Goal: Information Seeking & Learning: Learn about a topic

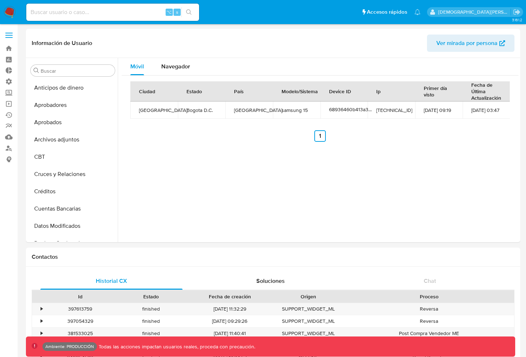
select select "10"
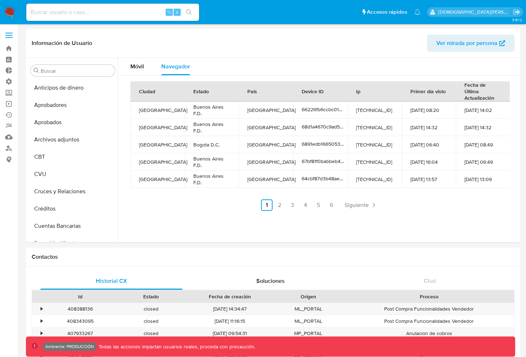
select select "10"
click at [72, 91] on button "Anticipos de dinero" at bounding box center [70, 87] width 84 height 17
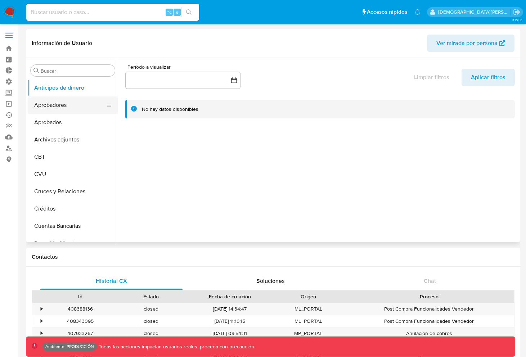
click at [68, 104] on button "Aprobadores" at bounding box center [70, 104] width 84 height 17
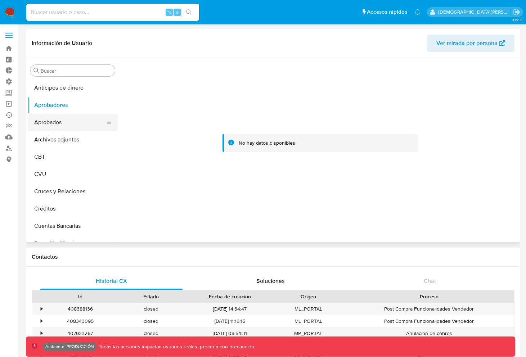
click at [72, 123] on button "Aprobados" at bounding box center [70, 122] width 84 height 17
click at [78, 140] on button "Archivos adjuntos" at bounding box center [70, 139] width 84 height 17
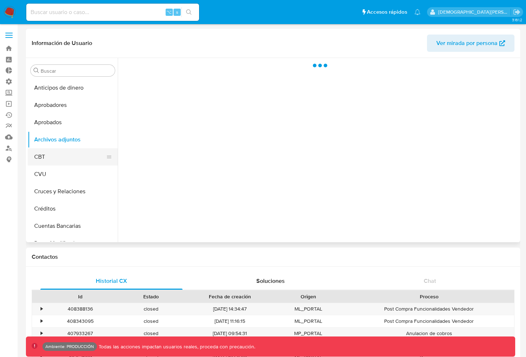
click at [72, 161] on button "CBT" at bounding box center [70, 156] width 84 height 17
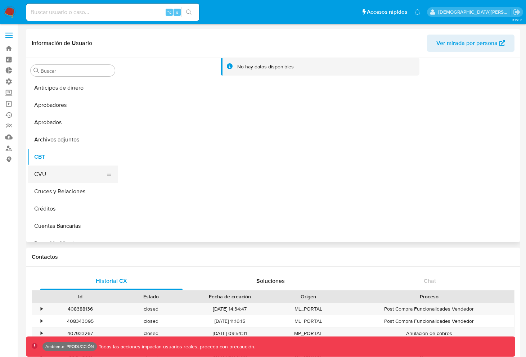
click at [76, 172] on button "CVU" at bounding box center [70, 174] width 84 height 17
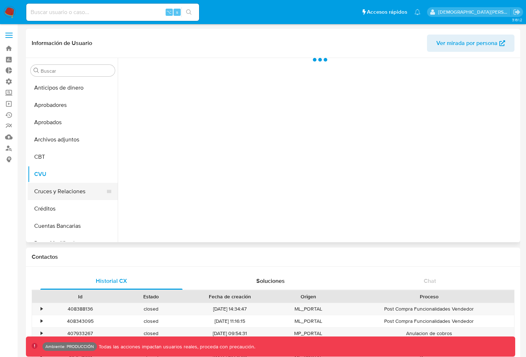
click at [60, 190] on button "Cruces y Relaciones" at bounding box center [70, 191] width 84 height 17
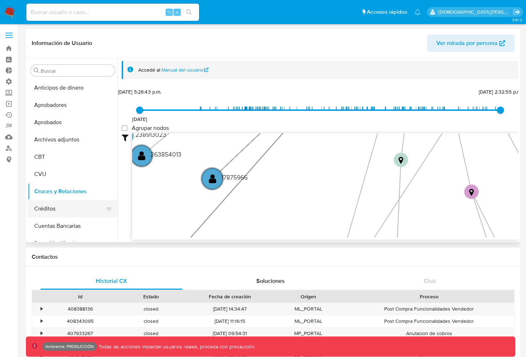
click at [66, 210] on button "Créditos" at bounding box center [70, 208] width 84 height 17
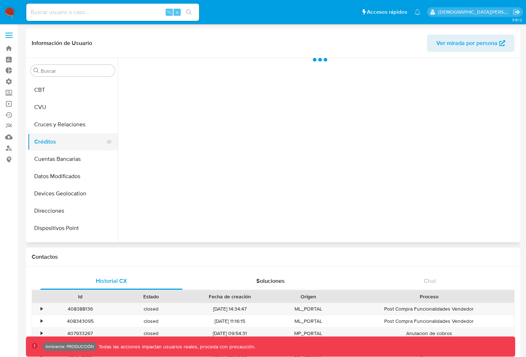
scroll to position [84, 0]
click at [62, 148] on button "Cuentas Bancarias" at bounding box center [70, 141] width 84 height 17
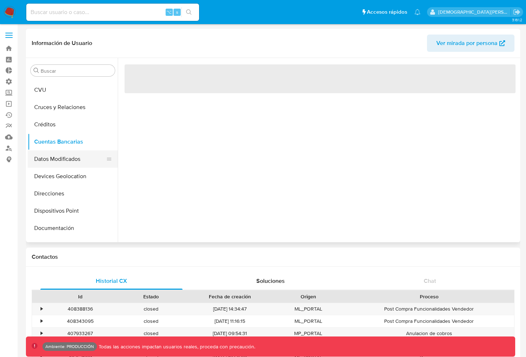
click at [86, 162] on button "Datos Modificados" at bounding box center [70, 158] width 84 height 17
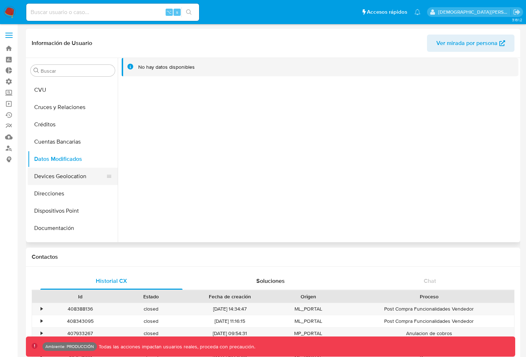
click at [73, 181] on button "Devices Geolocation" at bounding box center [70, 176] width 84 height 17
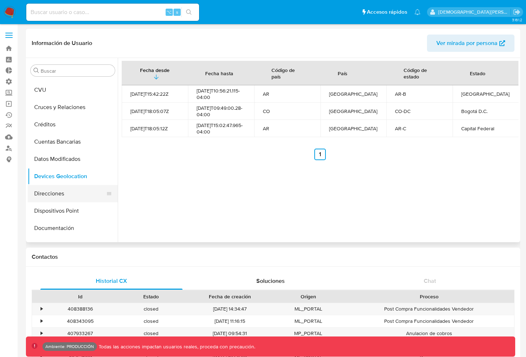
click at [73, 193] on button "Direcciones" at bounding box center [70, 193] width 84 height 17
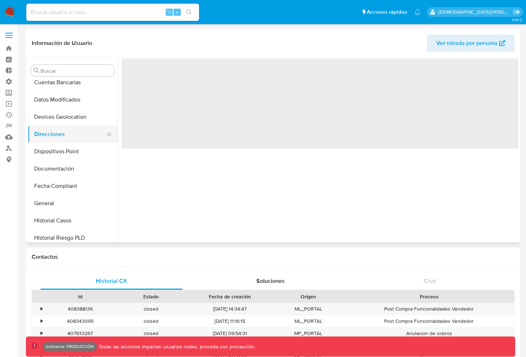
scroll to position [171, 0]
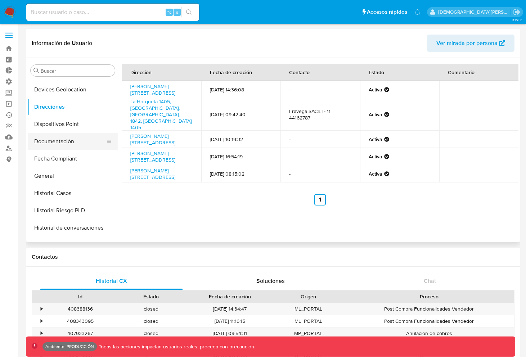
click at [62, 140] on button "Documentación" at bounding box center [70, 141] width 84 height 17
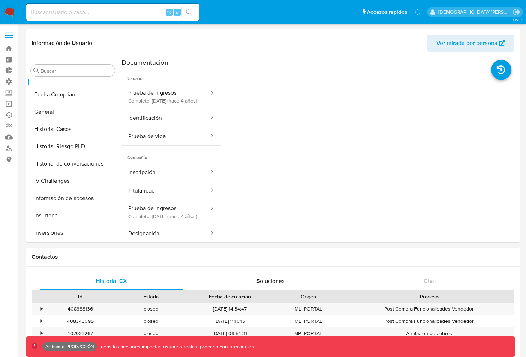
scroll to position [277, 0]
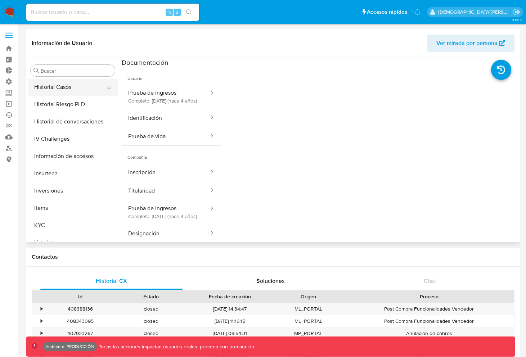
click at [65, 86] on button "Historial Casos" at bounding box center [70, 86] width 84 height 17
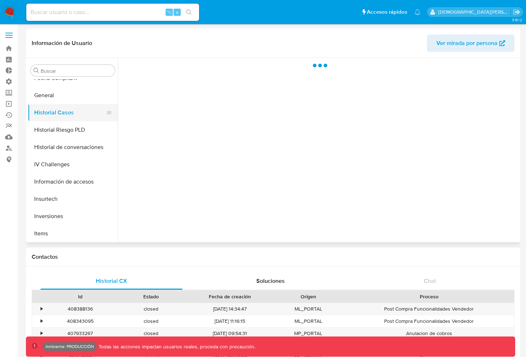
scroll to position [255, 0]
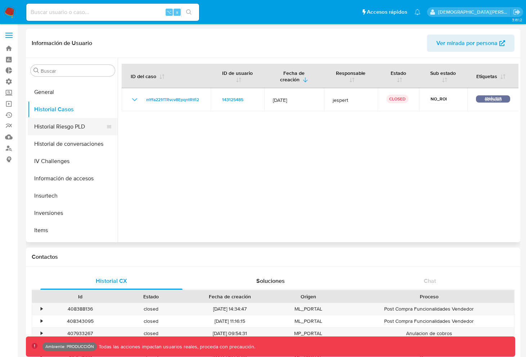
click at [67, 126] on button "Historial Riesgo PLD" at bounding box center [70, 126] width 84 height 17
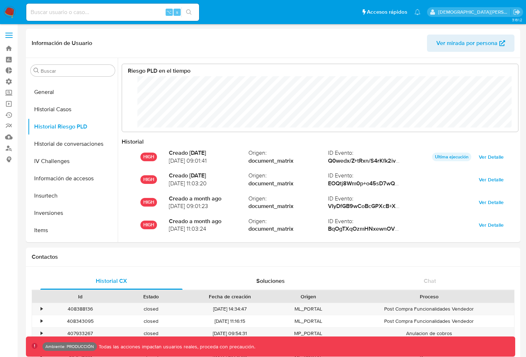
scroll to position [359930, 359602]
click at [80, 144] on button "Historial de conversaciones" at bounding box center [70, 143] width 84 height 17
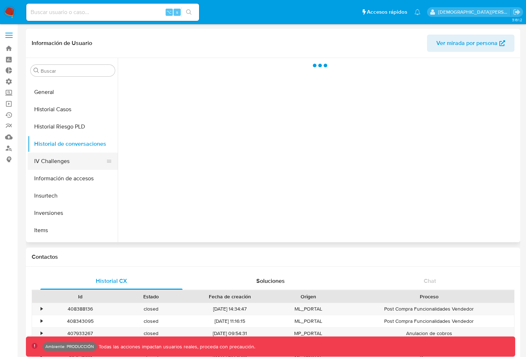
click at [58, 164] on button "IV Challenges" at bounding box center [70, 161] width 84 height 17
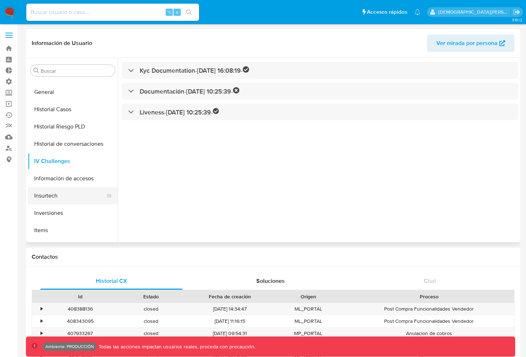
click at [74, 196] on button "Insurtech" at bounding box center [70, 195] width 84 height 17
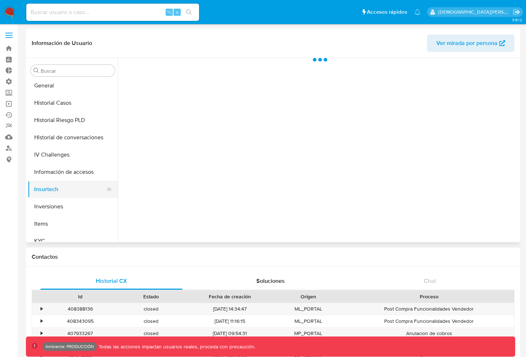
scroll to position [263, 0]
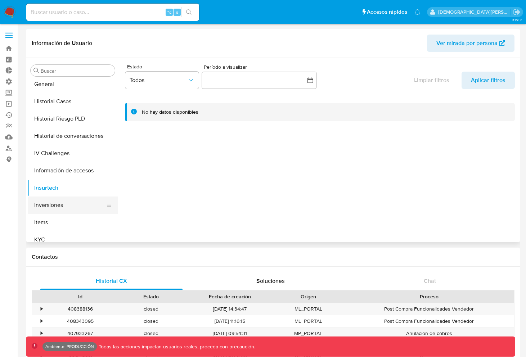
click at [82, 201] on button "Inversiones" at bounding box center [70, 205] width 84 height 17
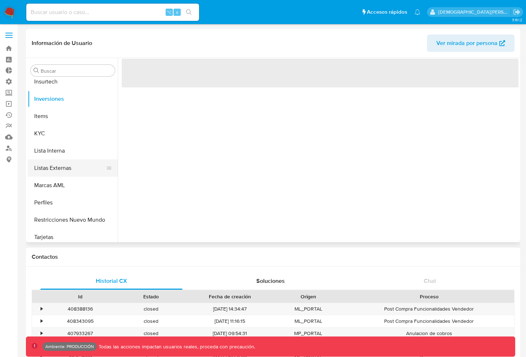
scroll to position [372, 0]
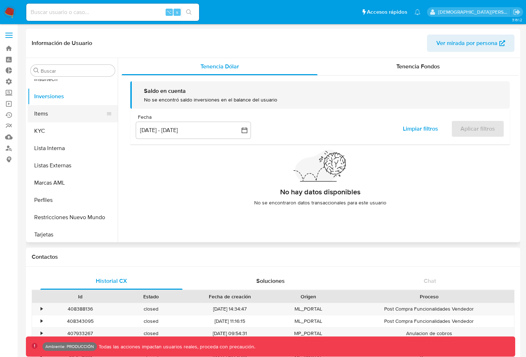
click at [59, 112] on button "Items" at bounding box center [70, 113] width 84 height 17
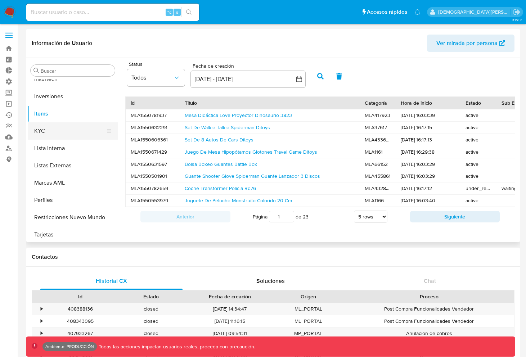
click at [69, 124] on button "KYC" at bounding box center [70, 130] width 84 height 17
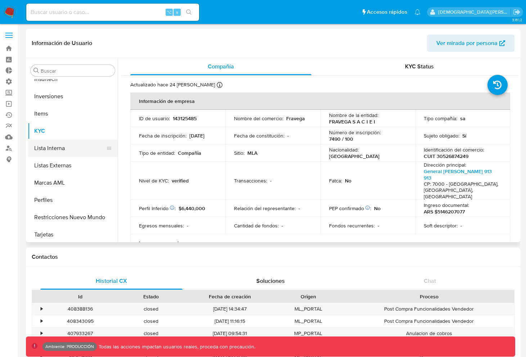
click at [70, 150] on button "Lista Interna" at bounding box center [70, 148] width 84 height 17
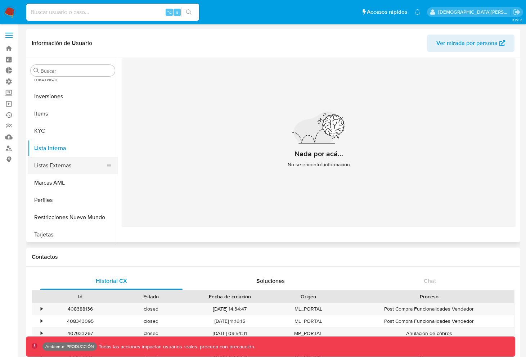
click at [68, 165] on button "Listas Externas" at bounding box center [70, 165] width 84 height 17
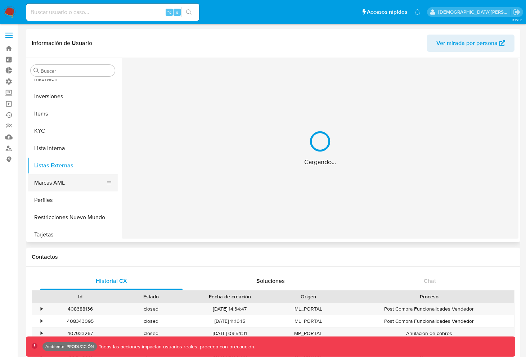
click at [64, 185] on button "Marcas AML" at bounding box center [70, 182] width 84 height 17
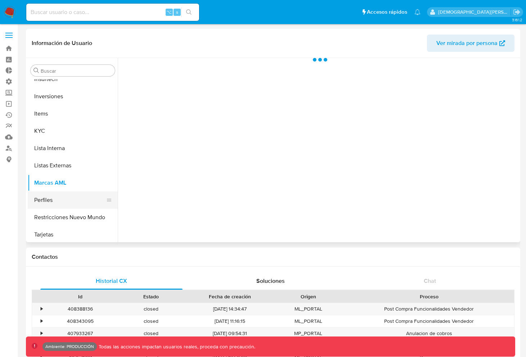
click at [79, 204] on button "Perfiles" at bounding box center [70, 200] width 84 height 17
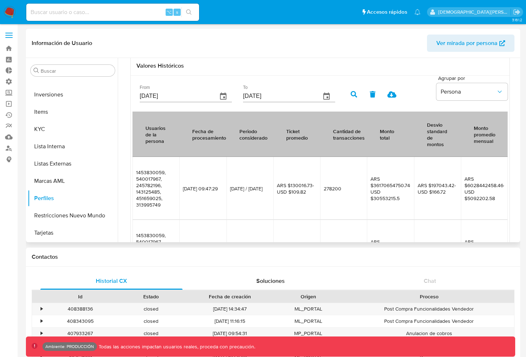
scroll to position [181, 0]
click at [219, 96] on icon "button" at bounding box center [223, 96] width 9 height 9
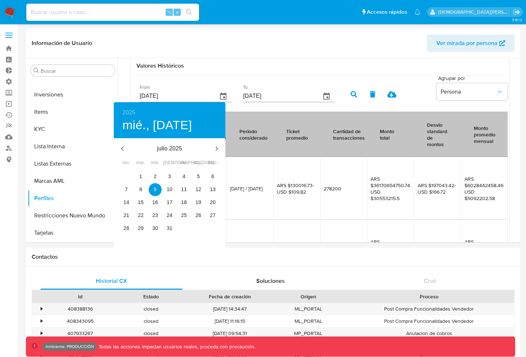
click at [213, 88] on div at bounding box center [263, 178] width 526 height 357
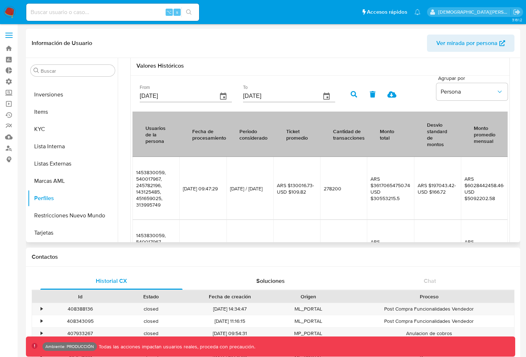
click at [323, 94] on icon "button" at bounding box center [326, 96] width 6 height 7
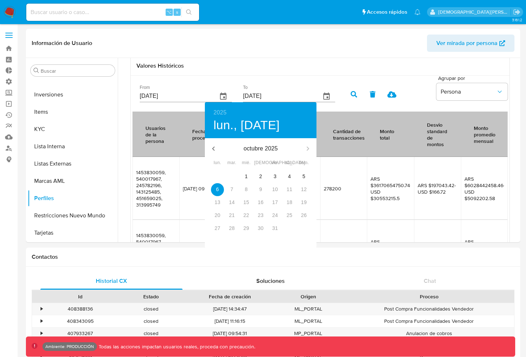
click at [216, 93] on div at bounding box center [263, 178] width 526 height 357
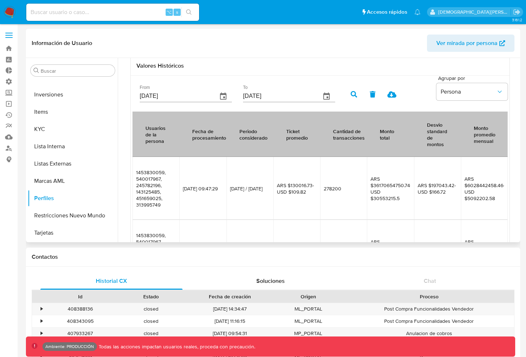
click at [215, 97] on button "button" at bounding box center [223, 96] width 17 height 17
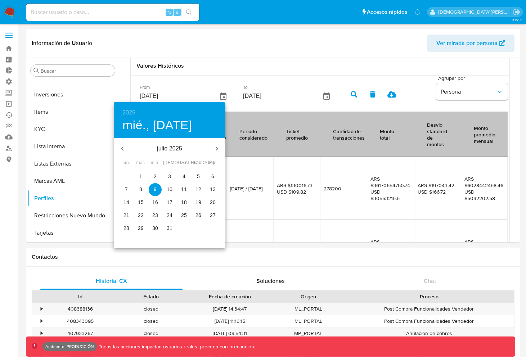
click at [168, 190] on p "10" at bounding box center [170, 189] width 6 height 7
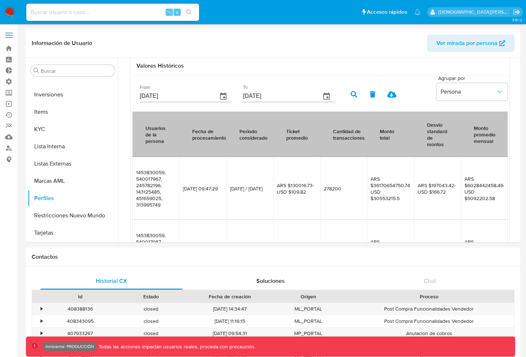
type input "10/07/2025"
click at [323, 94] on icon "button" at bounding box center [326, 96] width 6 height 7
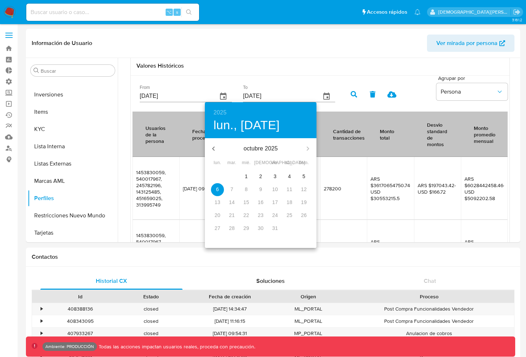
click at [295, 176] on span "4" at bounding box center [289, 176] width 13 height 7
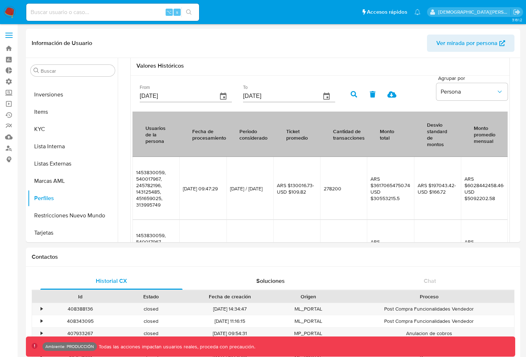
type input "04/10/2025"
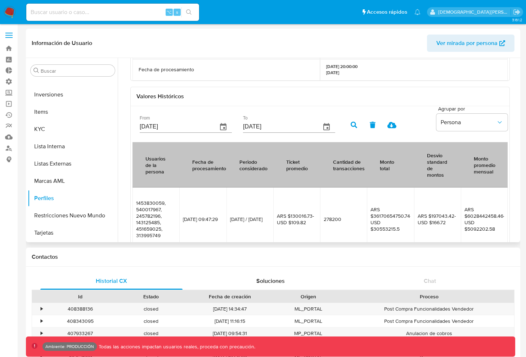
scroll to position [107, 0]
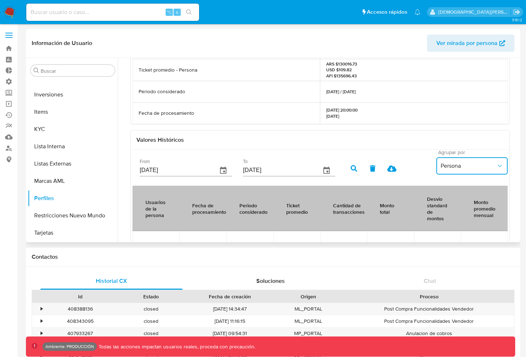
click at [472, 166] on span "Persona" at bounding box center [468, 165] width 55 height 7
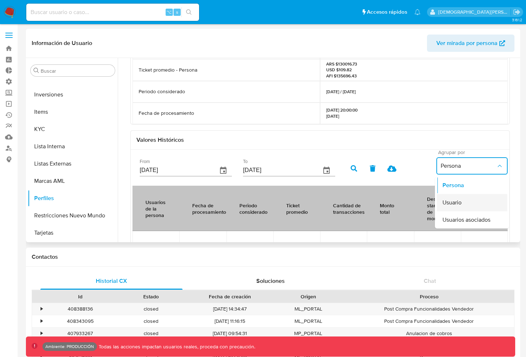
click at [460, 200] on div "Usuario" at bounding box center [471, 202] width 59 height 17
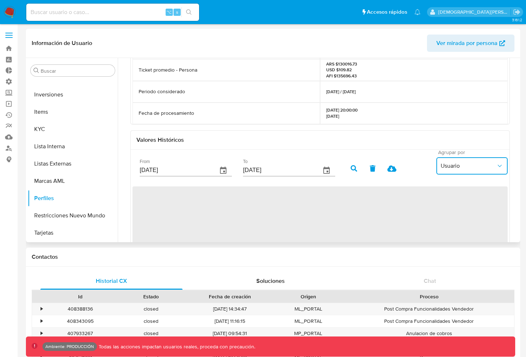
click at [463, 169] on span "Usuario" at bounding box center [468, 165] width 55 height 7
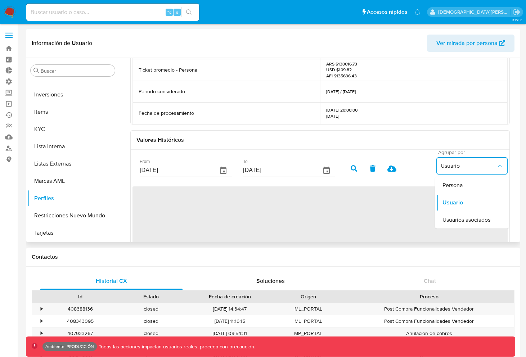
click at [463, 169] on span "Usuario" at bounding box center [468, 165] width 55 height 7
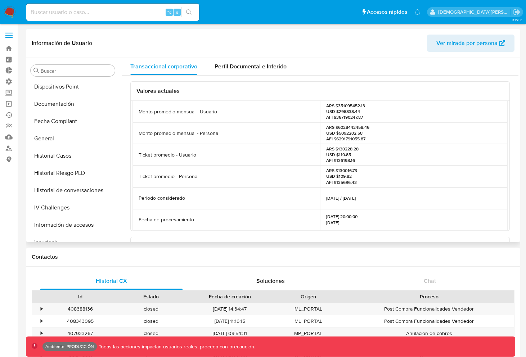
scroll to position [207, 0]
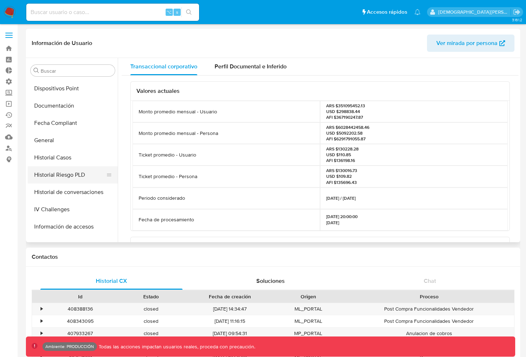
click at [74, 179] on button "Historial Riesgo PLD" at bounding box center [70, 174] width 84 height 17
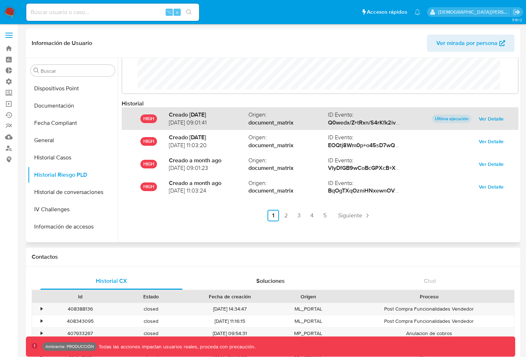
scroll to position [0, 0]
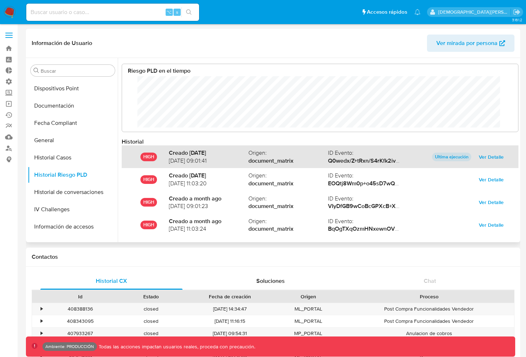
click at [495, 155] on span "Ver Detalle" at bounding box center [491, 157] width 25 height 10
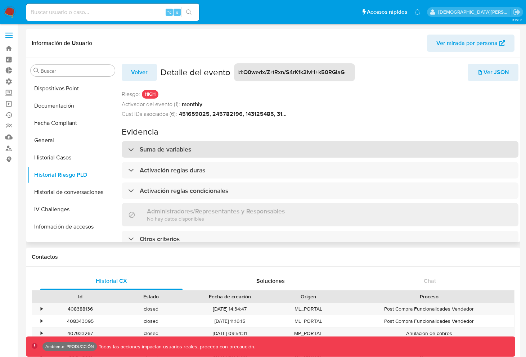
click at [180, 149] on h3 "Suma de variables" at bounding box center [165, 149] width 51 height 8
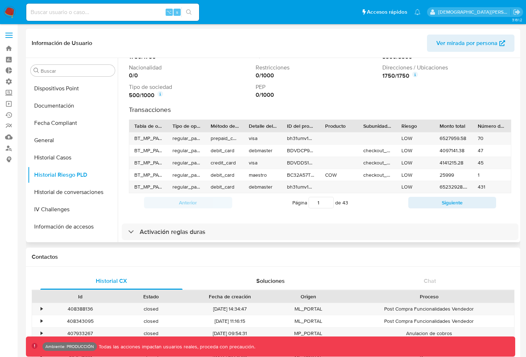
scroll to position [145, 0]
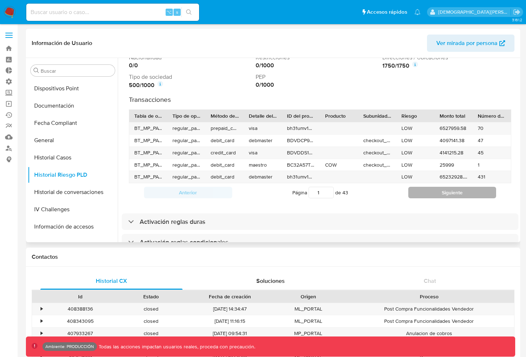
click at [427, 192] on button "Siguiente" at bounding box center [452, 193] width 88 height 12
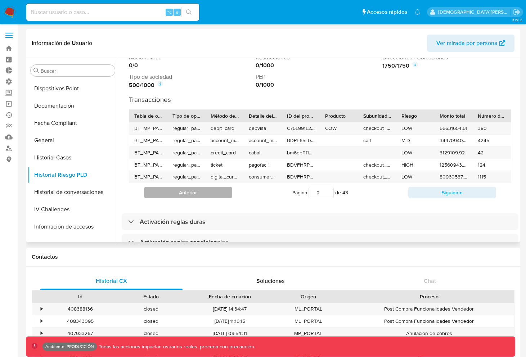
click at [207, 195] on button "Anterior" at bounding box center [188, 193] width 88 height 12
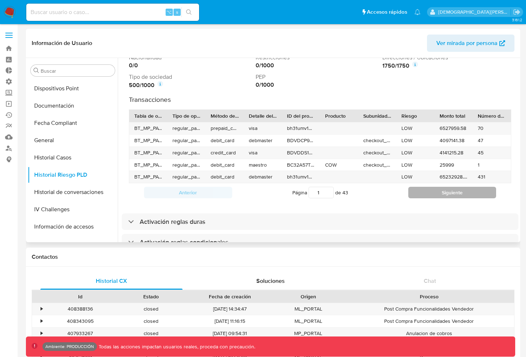
click at [423, 193] on button "Siguiente" at bounding box center [452, 193] width 88 height 12
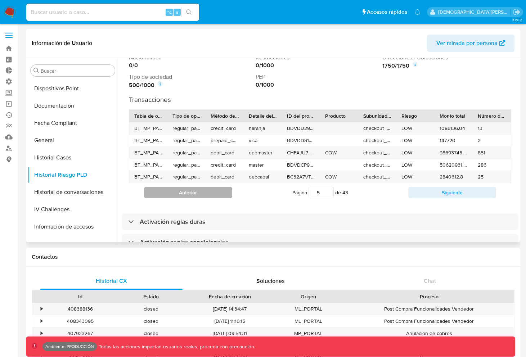
click at [229, 191] on button "Anterior" at bounding box center [188, 193] width 88 height 12
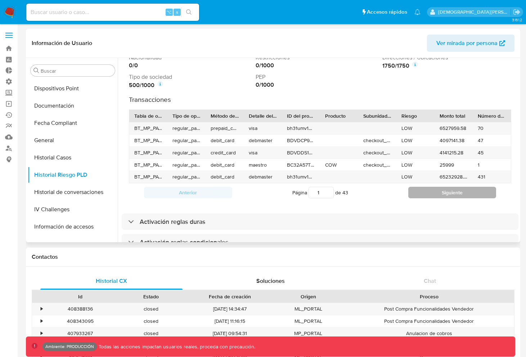
click at [415, 192] on button "Siguiente" at bounding box center [452, 193] width 88 height 12
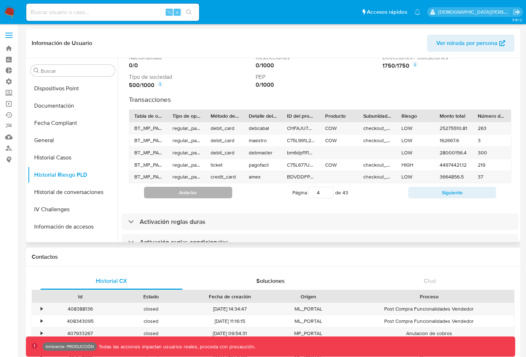
click at [206, 194] on button "Anterior" at bounding box center [188, 193] width 88 height 12
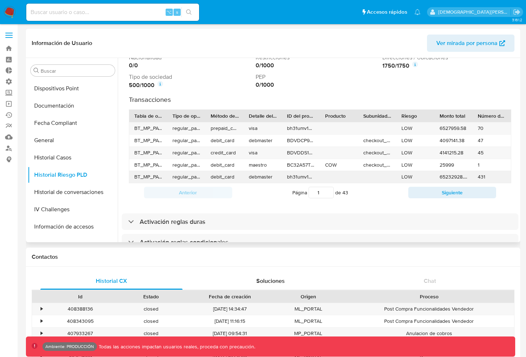
scroll to position [199, 0]
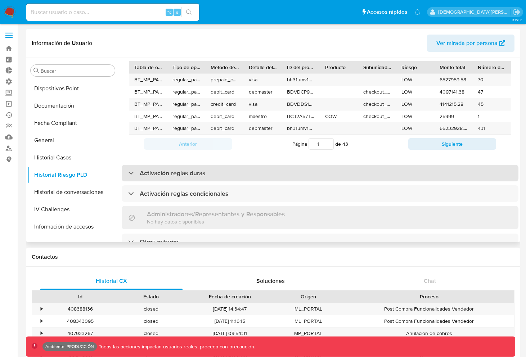
click at [224, 165] on div "Activación reglas duras" at bounding box center [320, 173] width 397 height 17
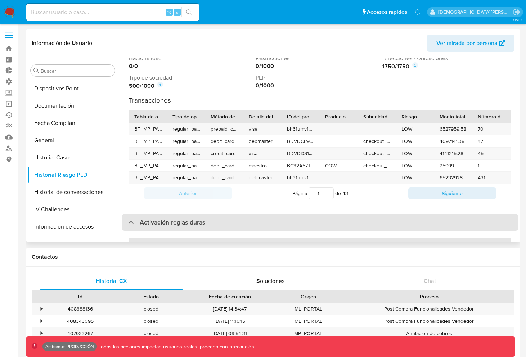
scroll to position [137, 0]
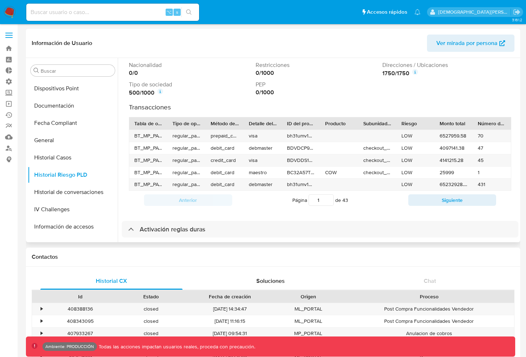
drag, startPoint x: 229, startPoint y: 123, endPoint x: 260, endPoint y: 124, distance: 30.3
click at [260, 124] on div "Tabla de origen Tipo de operación Método de pago Detalle del método de pago ID …" at bounding box center [320, 123] width 382 height 12
click at [260, 124] on div "Detalle del método de pago" at bounding box center [263, 123] width 28 height 7
click at [260, 124] on div "Detalle del método de pago" at bounding box center [260, 123] width 23 height 7
click at [195, 123] on div "Tipo de operación" at bounding box center [186, 123] width 28 height 7
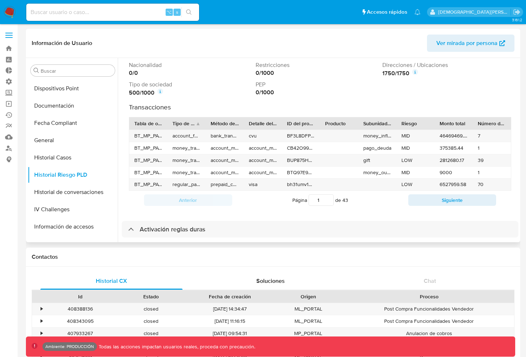
click at [147, 123] on div "Tabla de origen" at bounding box center [148, 123] width 28 height 7
click at [152, 123] on div "Tabla de origen" at bounding box center [145, 123] width 23 height 7
click at [317, 201] on input "1" at bounding box center [321, 200] width 25 height 12
click at [324, 199] on input "2" at bounding box center [321, 200] width 25 height 12
click at [324, 199] on input "3" at bounding box center [321, 200] width 25 height 12
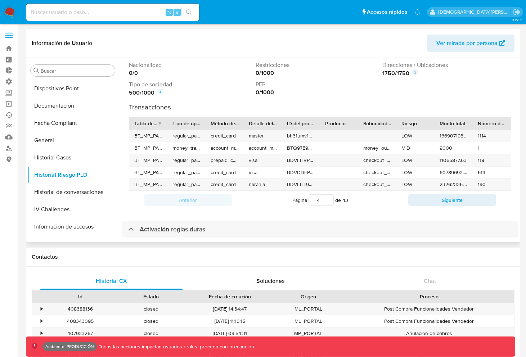
click at [324, 199] on input "4" at bounding box center [321, 200] width 25 height 12
click at [401, 204] on div "Página 4 de 43" at bounding box center [320, 200] width 176 height 14
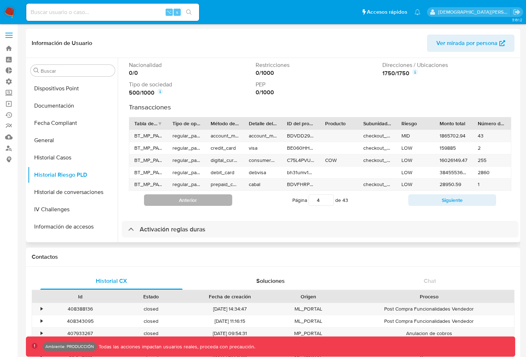
click at [204, 199] on button "Anterior" at bounding box center [188, 200] width 88 height 12
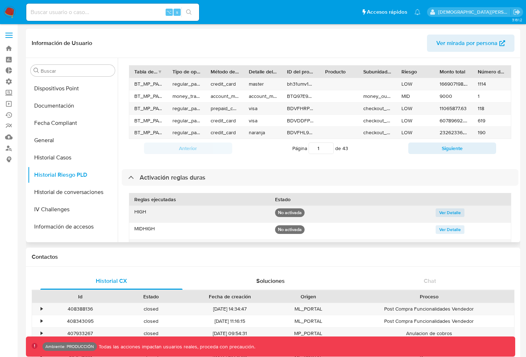
scroll to position [188, 0]
click at [459, 146] on button "Siguiente" at bounding box center [452, 149] width 88 height 12
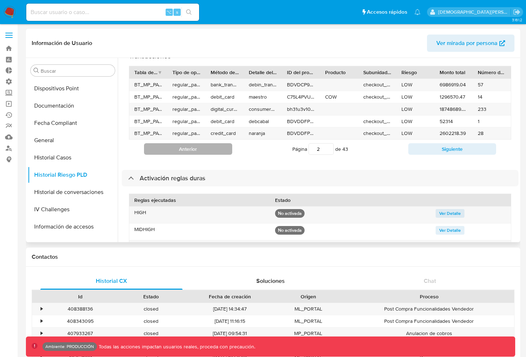
click at [219, 151] on button "Anterior" at bounding box center [188, 149] width 88 height 12
type input "1"
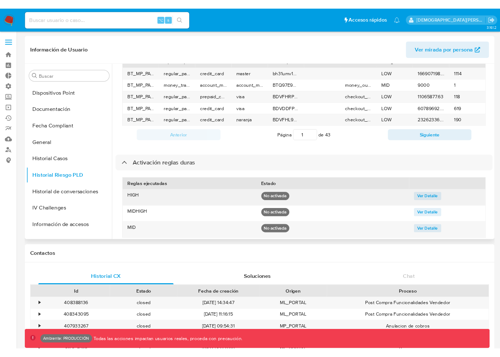
scroll to position [190, 0]
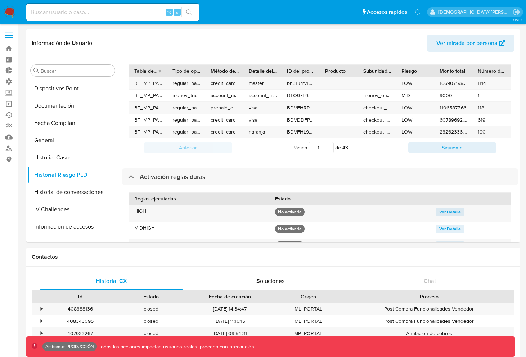
drag, startPoint x: 525, startPoint y: 89, endPoint x: 555, endPoint y: 89, distance: 29.9
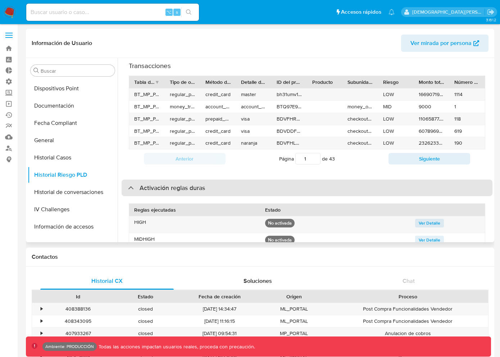
scroll to position [178, 0]
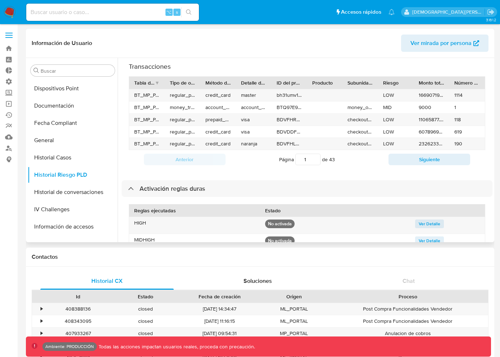
click at [141, 83] on div "Tabla de origen" at bounding box center [144, 82] width 21 height 7
click at [147, 84] on div "Tabla de origen" at bounding box center [144, 82] width 21 height 7
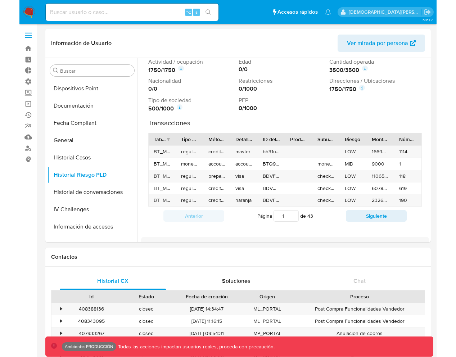
scroll to position [118, 0]
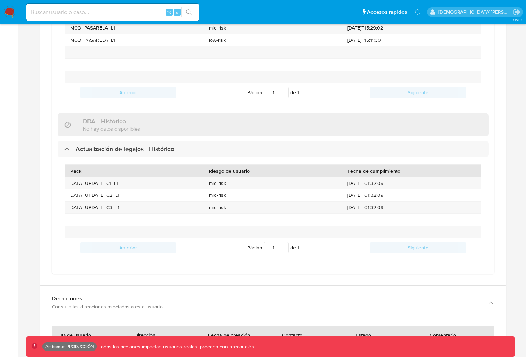
scroll to position [1804, 0]
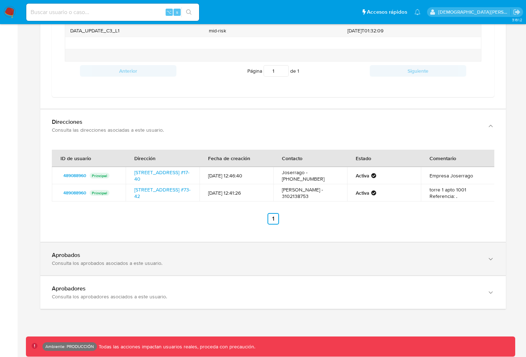
click at [143, 257] on div "Aprobados" at bounding box center [266, 255] width 428 height 7
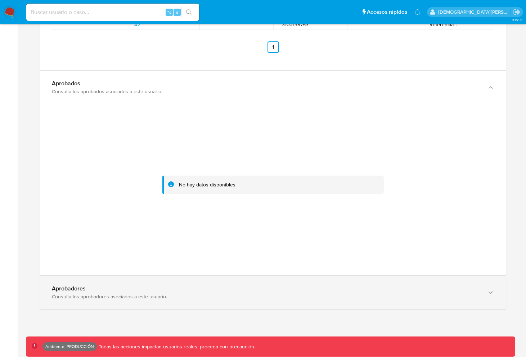
click at [134, 289] on div "Aprobadores" at bounding box center [266, 288] width 428 height 7
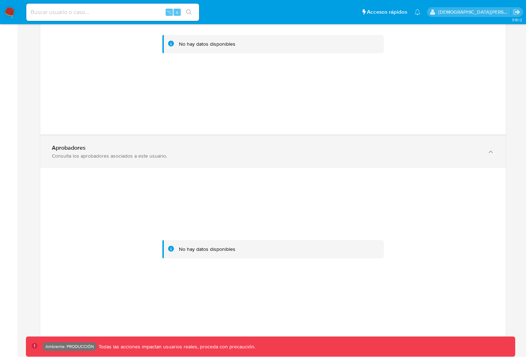
scroll to position [2115, 0]
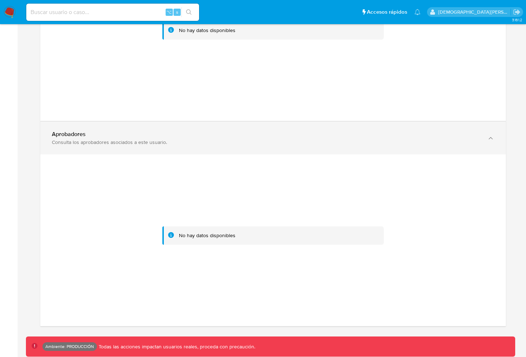
click at [133, 145] on div "Consulta los aprobadores asociados a este usuario." at bounding box center [266, 142] width 428 height 6
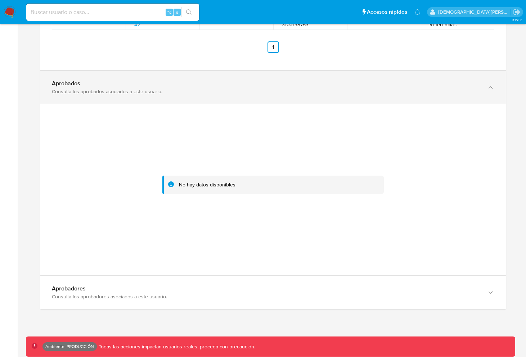
click at [159, 95] on div "Consulta los aprobados asociados a este usuario." at bounding box center [266, 91] width 428 height 6
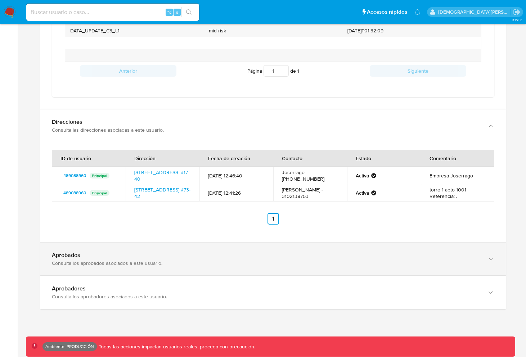
scroll to position [1804, 0]
